Goal: Complete application form

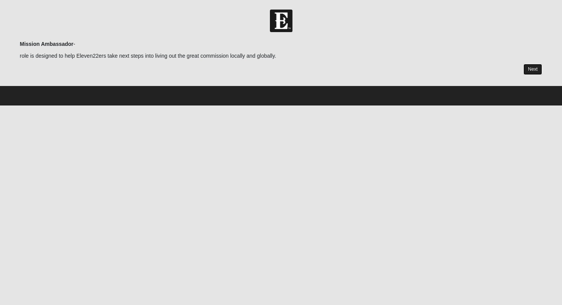
click at [528, 69] on link "Next" at bounding box center [532, 69] width 19 height 11
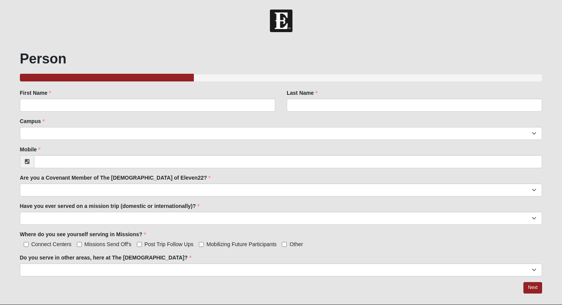
scroll to position [19, 0]
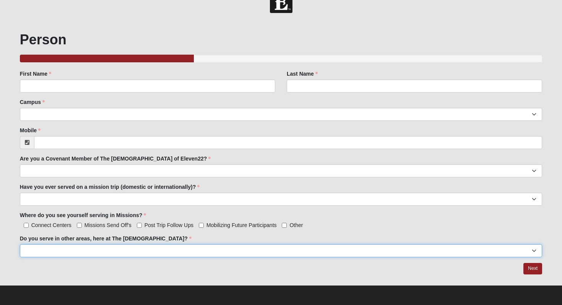
click at [526, 253] on select "yes no" at bounding box center [281, 250] width 522 height 13
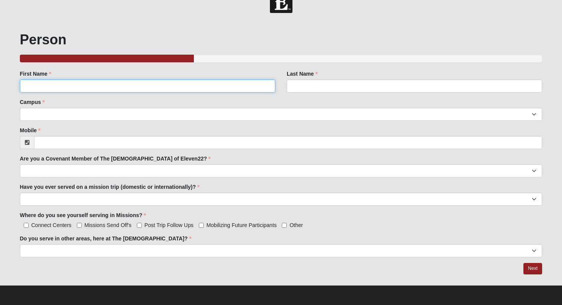
click at [118, 86] on input "First Name" at bounding box center [147, 85] width 255 height 13
type input "BJ"
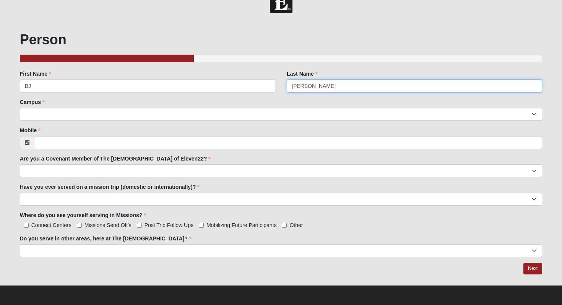
type input "[PERSON_NAME]"
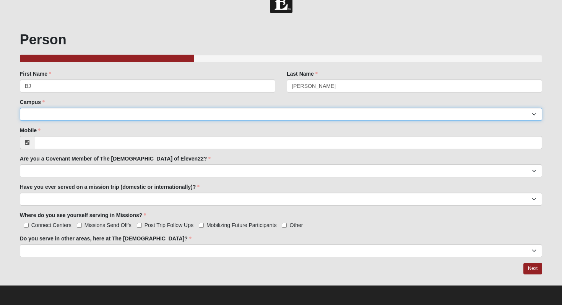
select select "3"
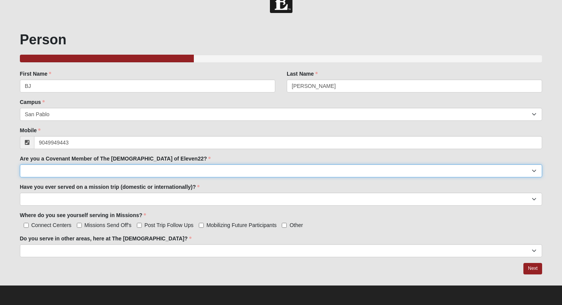
type input "[PHONE_NUMBER]"
select select "yes"
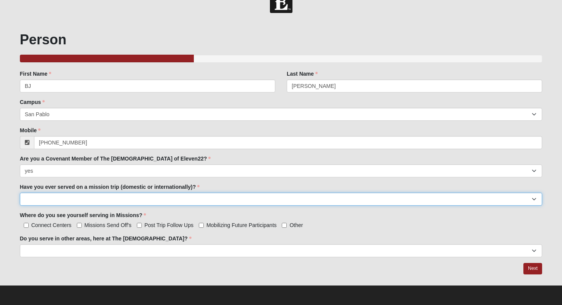
click at [34, 199] on select "yes no" at bounding box center [281, 199] width 522 height 13
select select "yes"
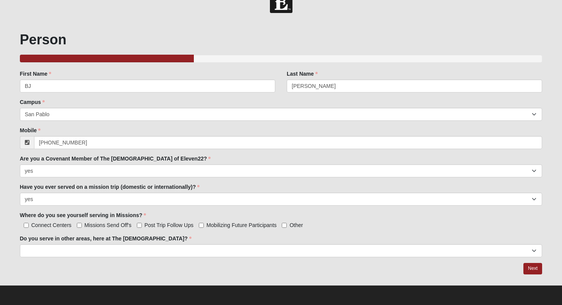
click at [99, 224] on span "Missions Send Off's" at bounding box center [107, 225] width 47 height 6
click at [82, 224] on input "Missions Send Off's" at bounding box center [79, 225] width 5 height 5
checkbox input "true"
click at [177, 225] on span "Post Trip Follow Ups" at bounding box center [168, 225] width 49 height 6
click at [142, 225] on input "Post Trip Follow Ups" at bounding box center [139, 225] width 5 height 5
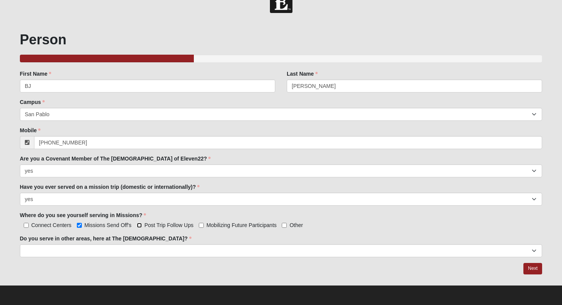
checkbox input "true"
click at [221, 225] on span "Mobilizing Future Participants" at bounding box center [241, 225] width 70 height 6
click at [204, 225] on input "Mobilizing Future Participants" at bounding box center [201, 225] width 5 height 5
checkbox input "true"
select select "yes"
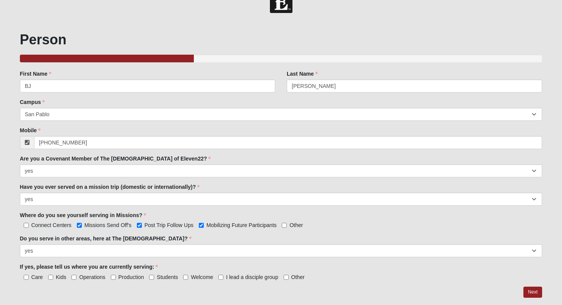
scroll to position [42, 0]
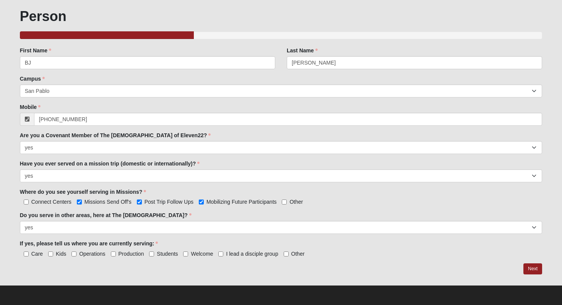
click at [54, 255] on label "Kids" at bounding box center [57, 254] width 18 height 8
click at [53, 255] on input "Kids" at bounding box center [50, 253] width 5 height 5
checkbox input "true"
click at [263, 255] on span "I lead a disciple group" at bounding box center [252, 254] width 52 height 6
click at [223, 255] on input "I lead a disciple group" at bounding box center [220, 253] width 5 height 5
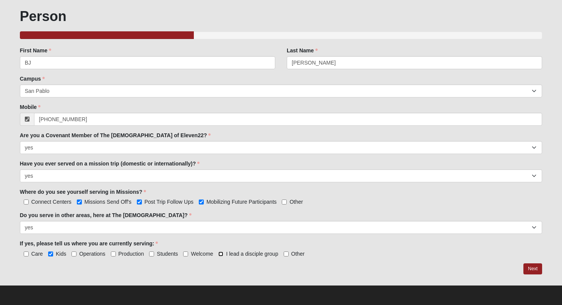
checkbox input "true"
click at [535, 266] on link "Next" at bounding box center [532, 268] width 19 height 11
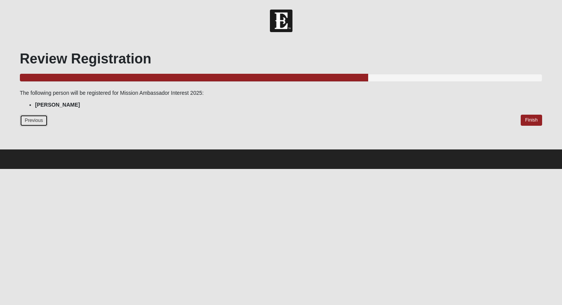
click at [21, 115] on link "Previous" at bounding box center [34, 121] width 28 height 12
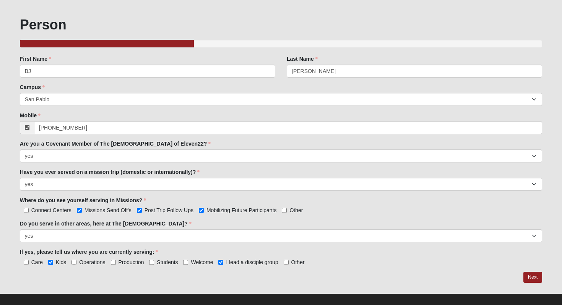
scroll to position [42, 0]
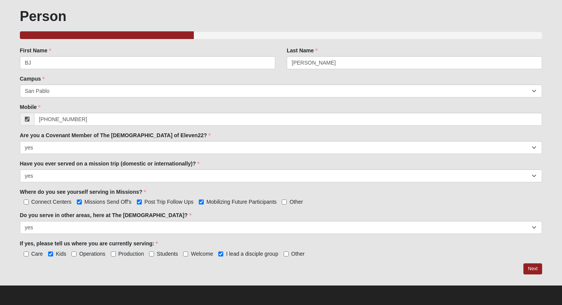
click at [554, 255] on form "Hello [PERSON_NAME] My Account Log Out Mission Ambassador Interest 2025 Events …" at bounding box center [281, 136] width 562 height 338
